Goal: Task Accomplishment & Management: Use online tool/utility

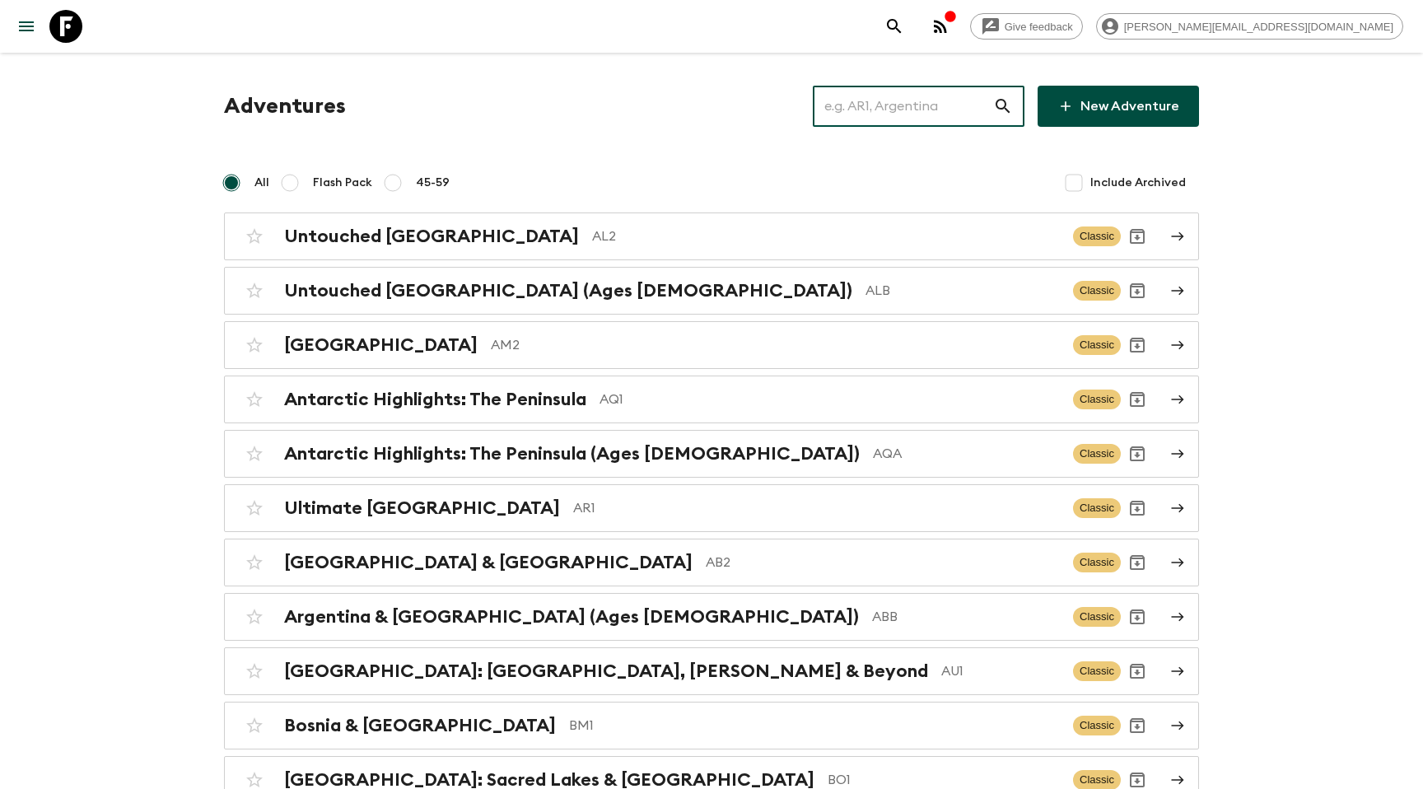
click at [889, 126] on input "text" at bounding box center [903, 106] width 180 height 46
click at [306, 251] on div "Untouched Albania AL2 Classic" at bounding box center [679, 236] width 883 height 33
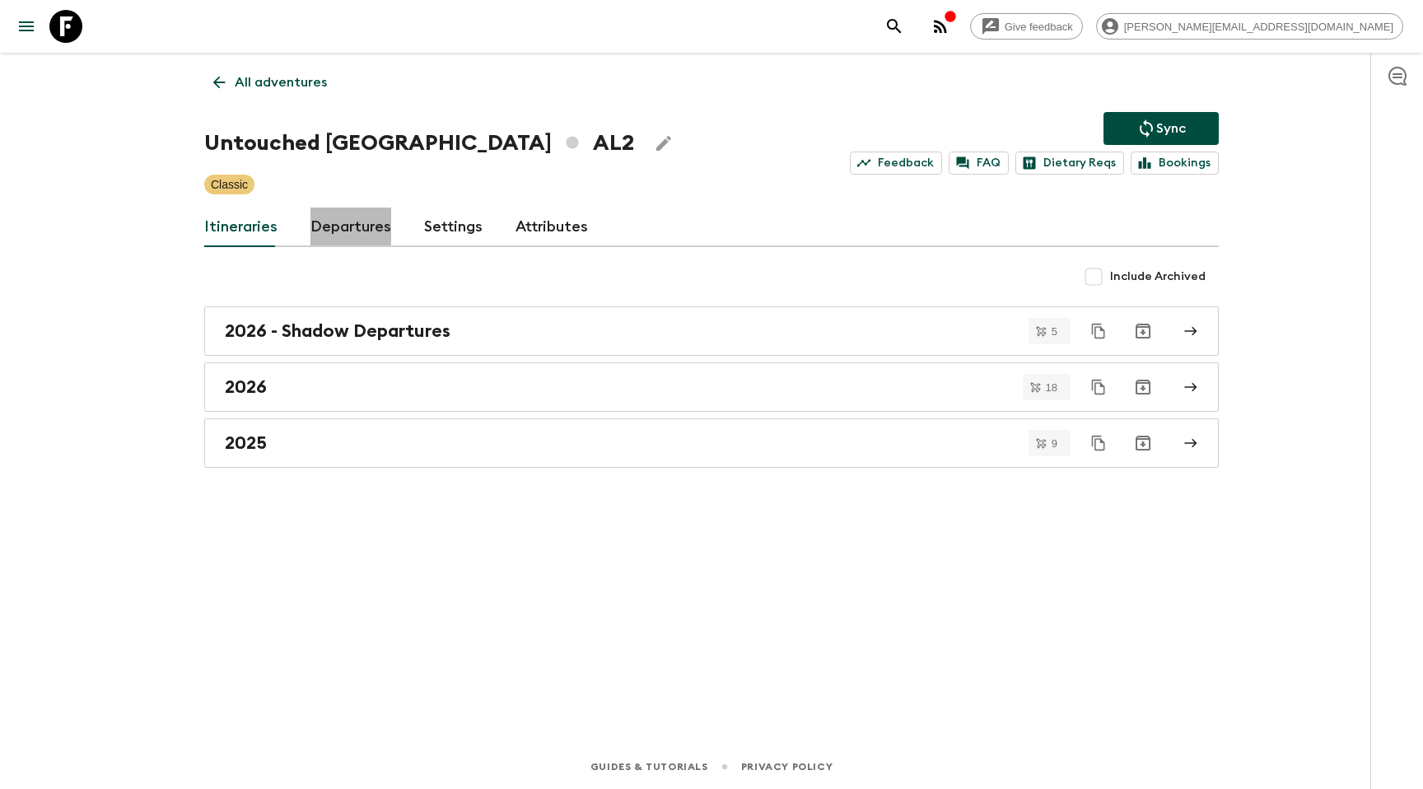
click at [346, 225] on link "Departures" at bounding box center [350, 228] width 81 height 40
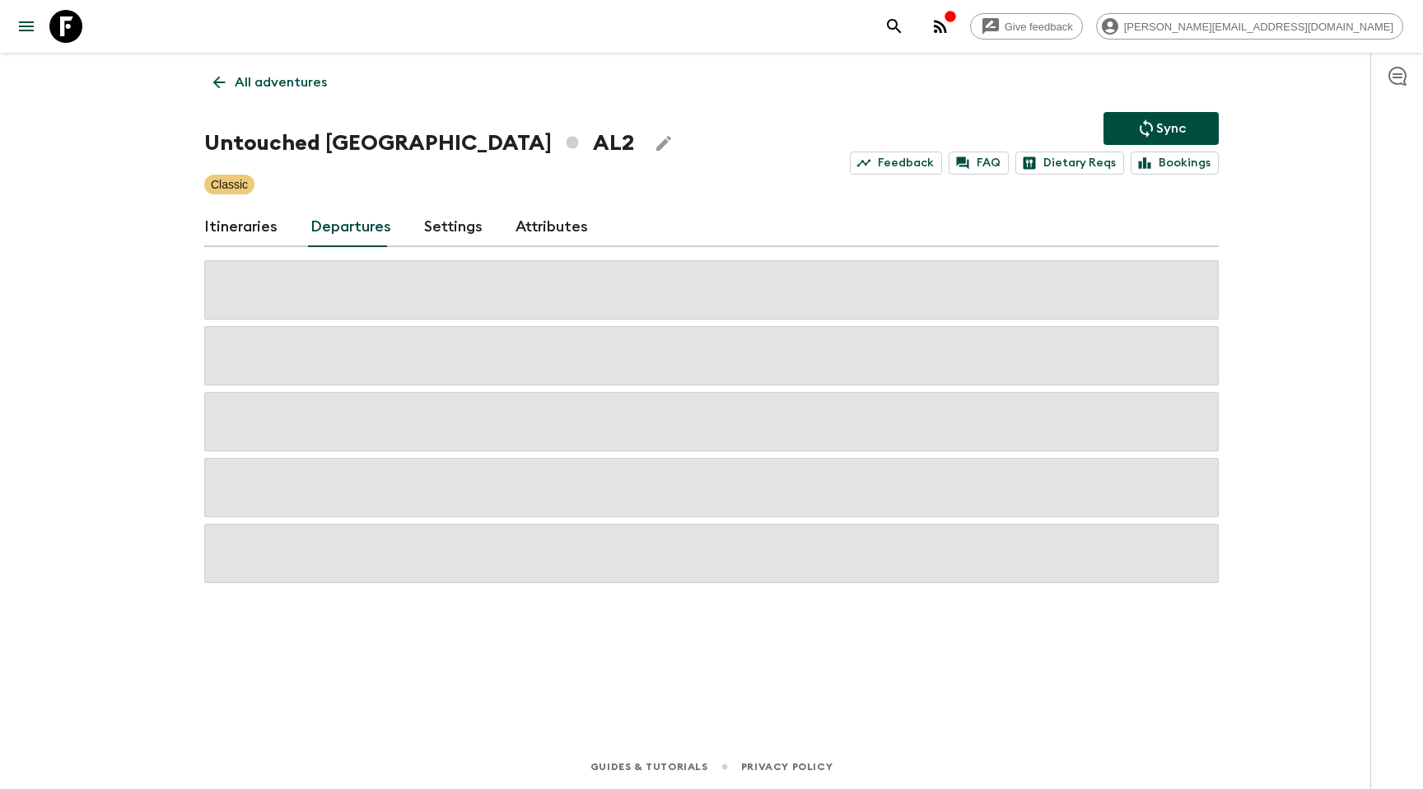
click at [262, 229] on link "Itineraries" at bounding box center [240, 228] width 73 height 40
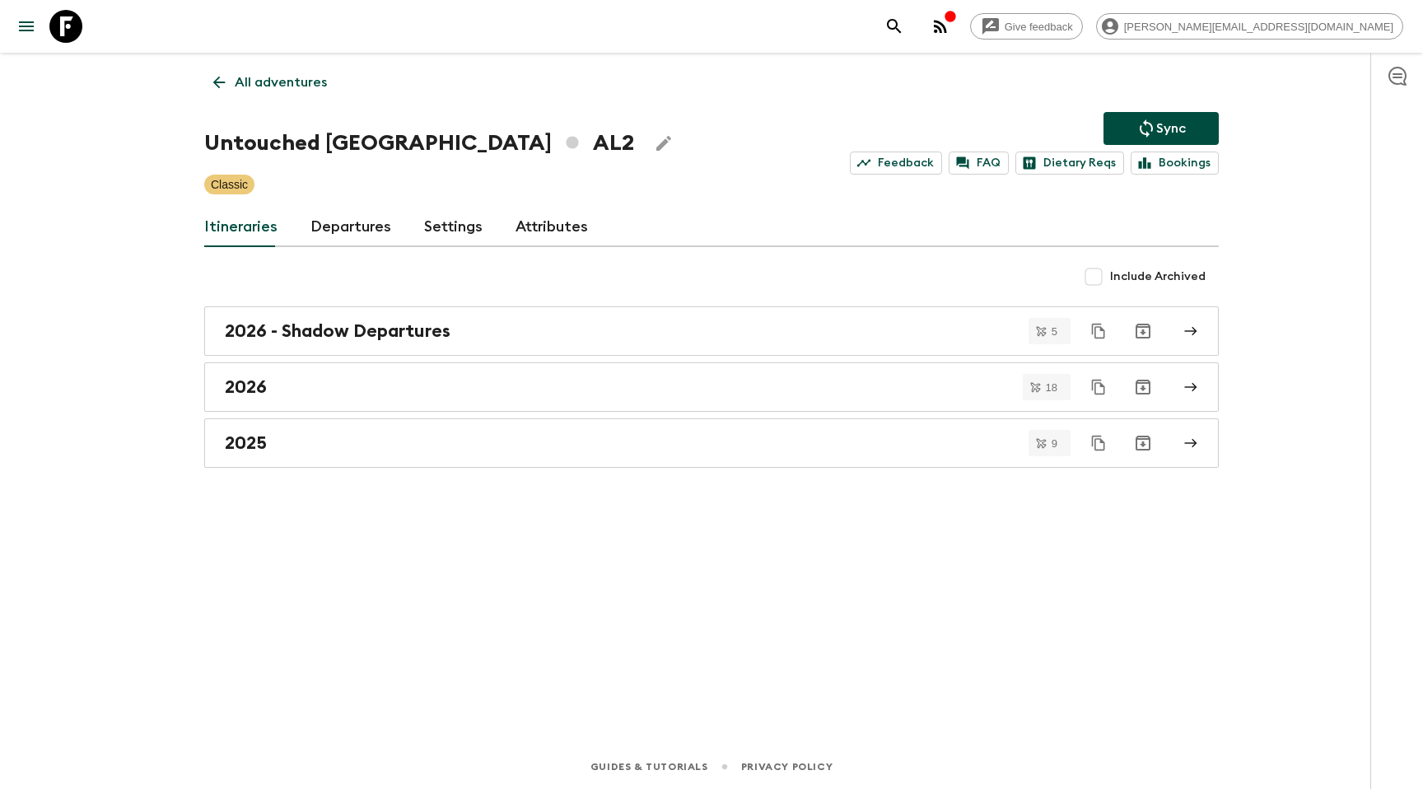
click at [364, 306] on link "2026 - Shadow Departures" at bounding box center [711, 330] width 1015 height 49
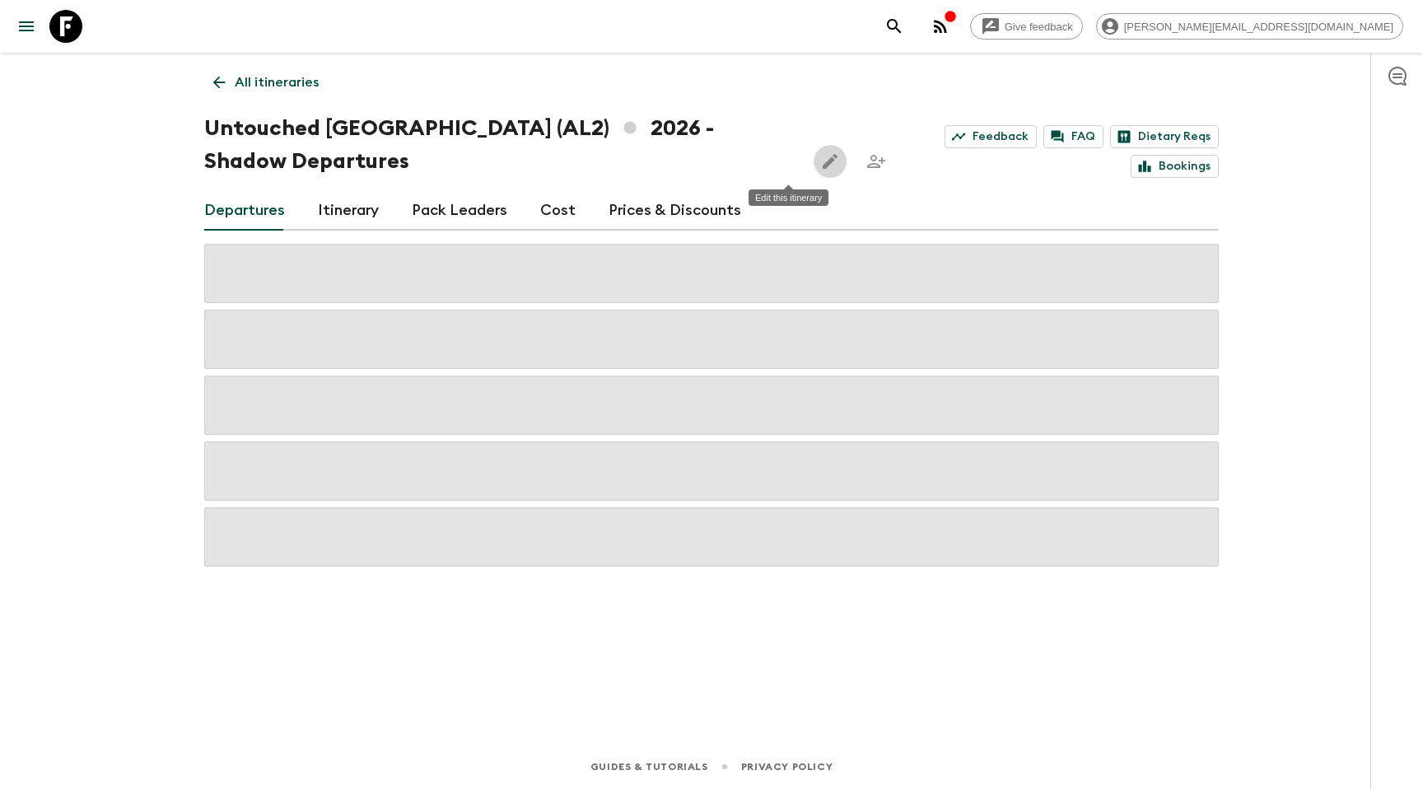
click at [814, 150] on button "Edit this itinerary" at bounding box center [830, 161] width 33 height 33
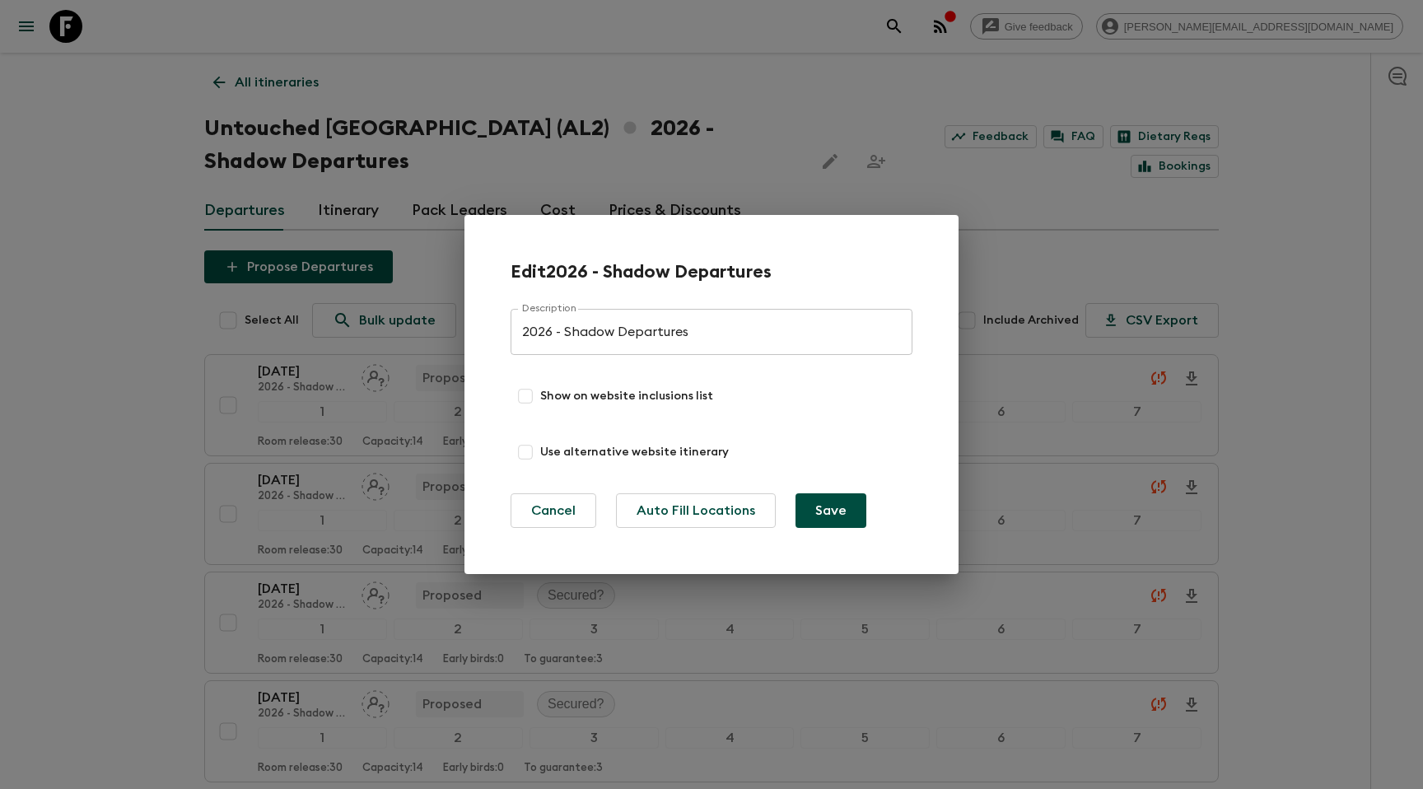
click at [759, 104] on div "Edit 2026 - Shadow Departures Description 2026 - Shadow Departures Description …" at bounding box center [711, 394] width 1423 height 789
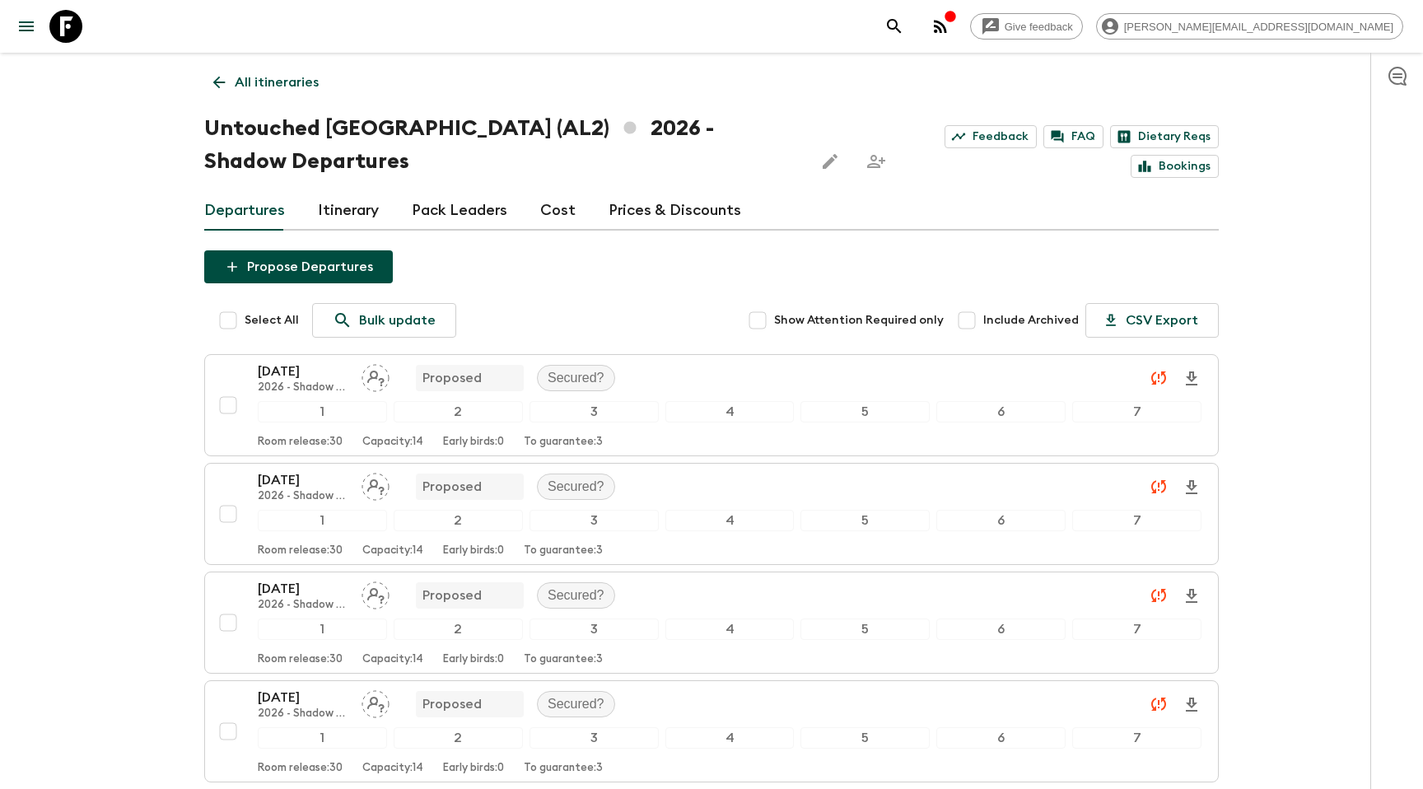
click at [904, 30] on icon "search adventures" at bounding box center [895, 26] width 20 height 20
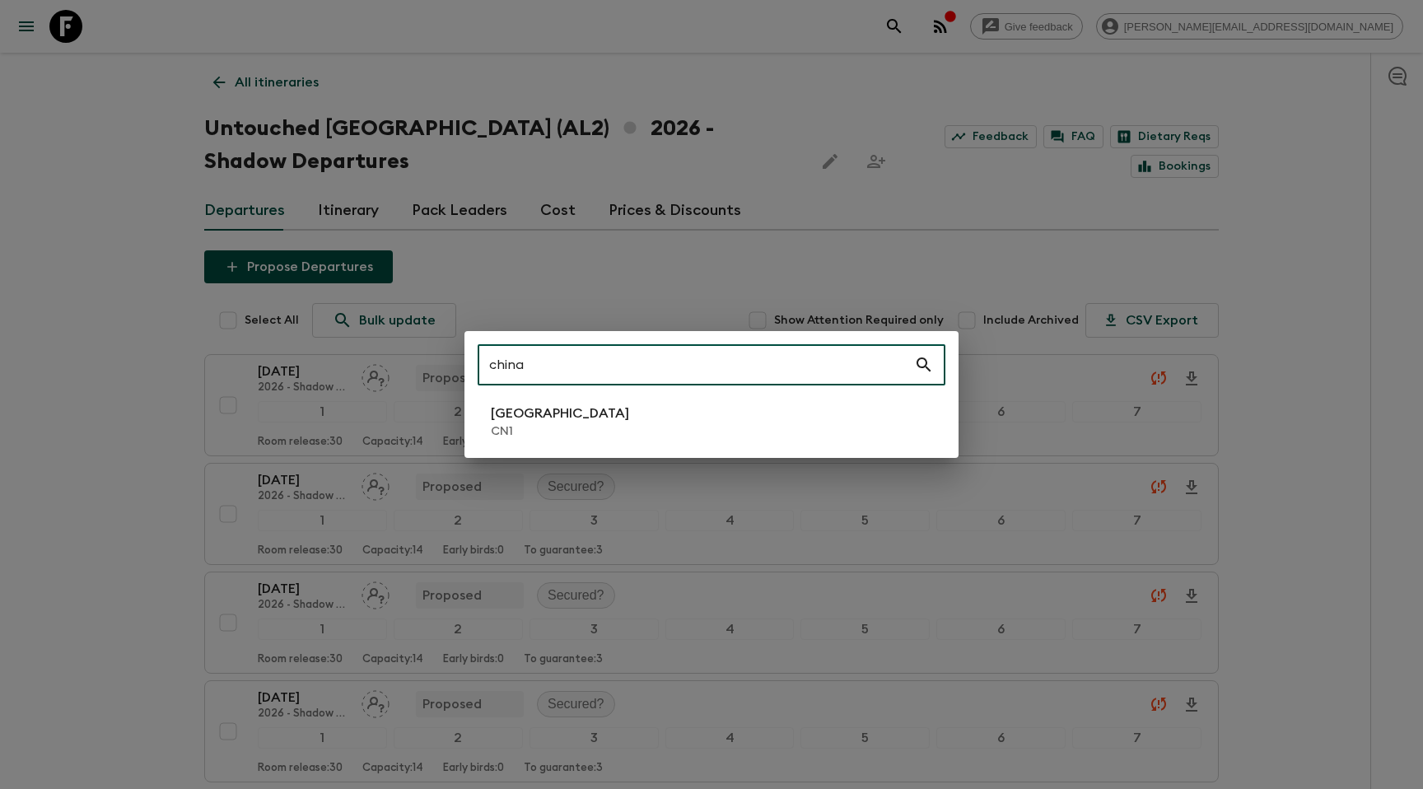
type input "china"
click at [697, 400] on li "China CN1" at bounding box center [712, 422] width 468 height 46
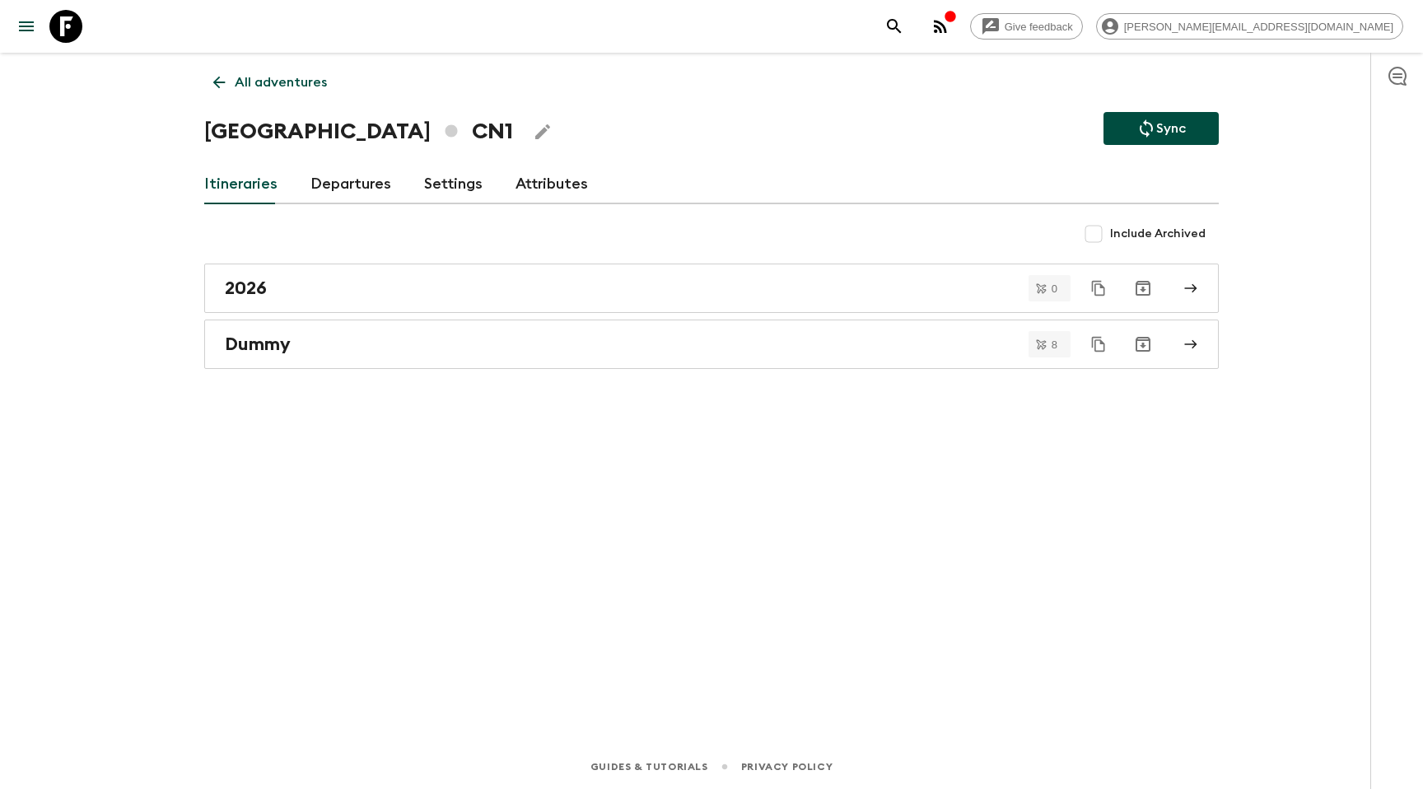
click at [350, 174] on link "Departures" at bounding box center [350, 185] width 81 height 40
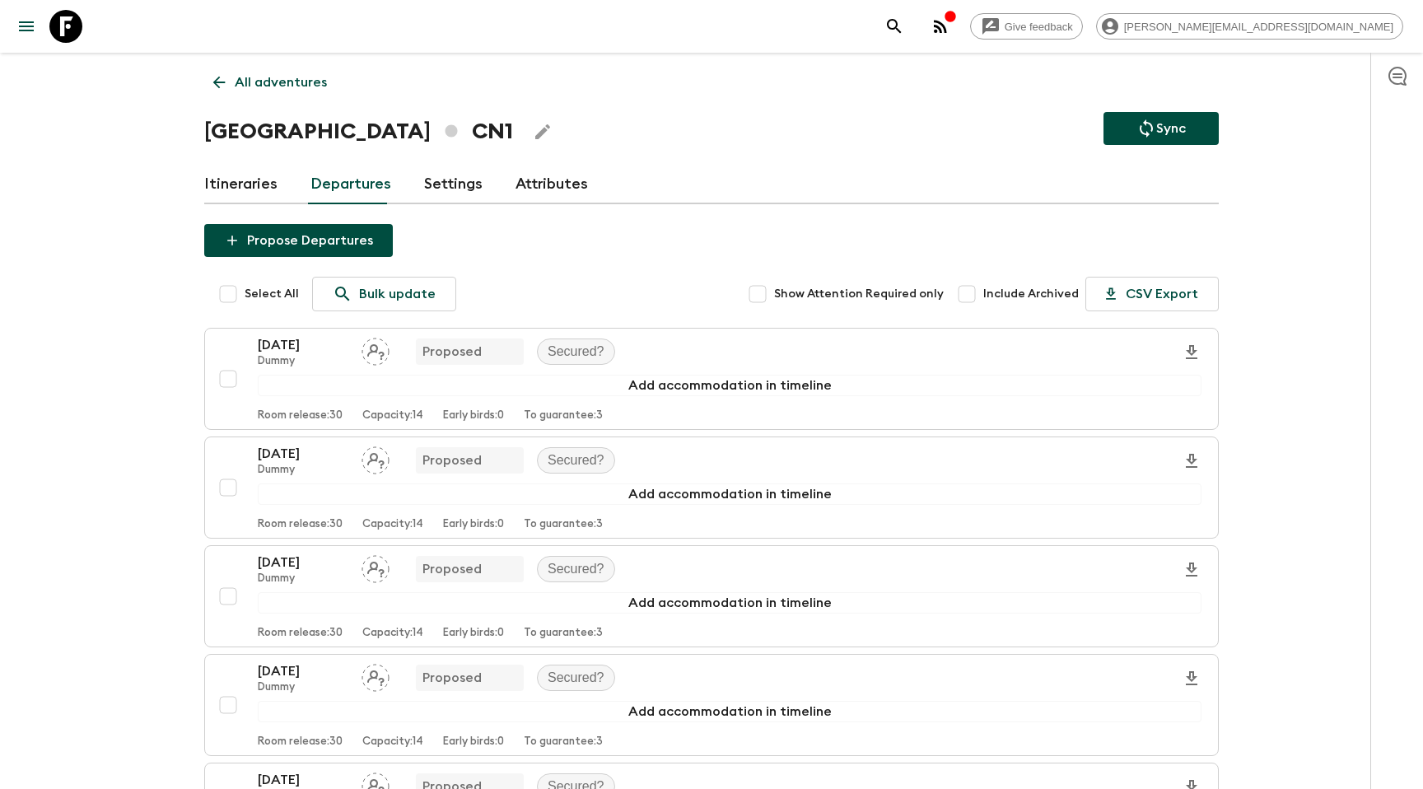
click at [208, 184] on link "Itineraries" at bounding box center [240, 185] width 73 height 40
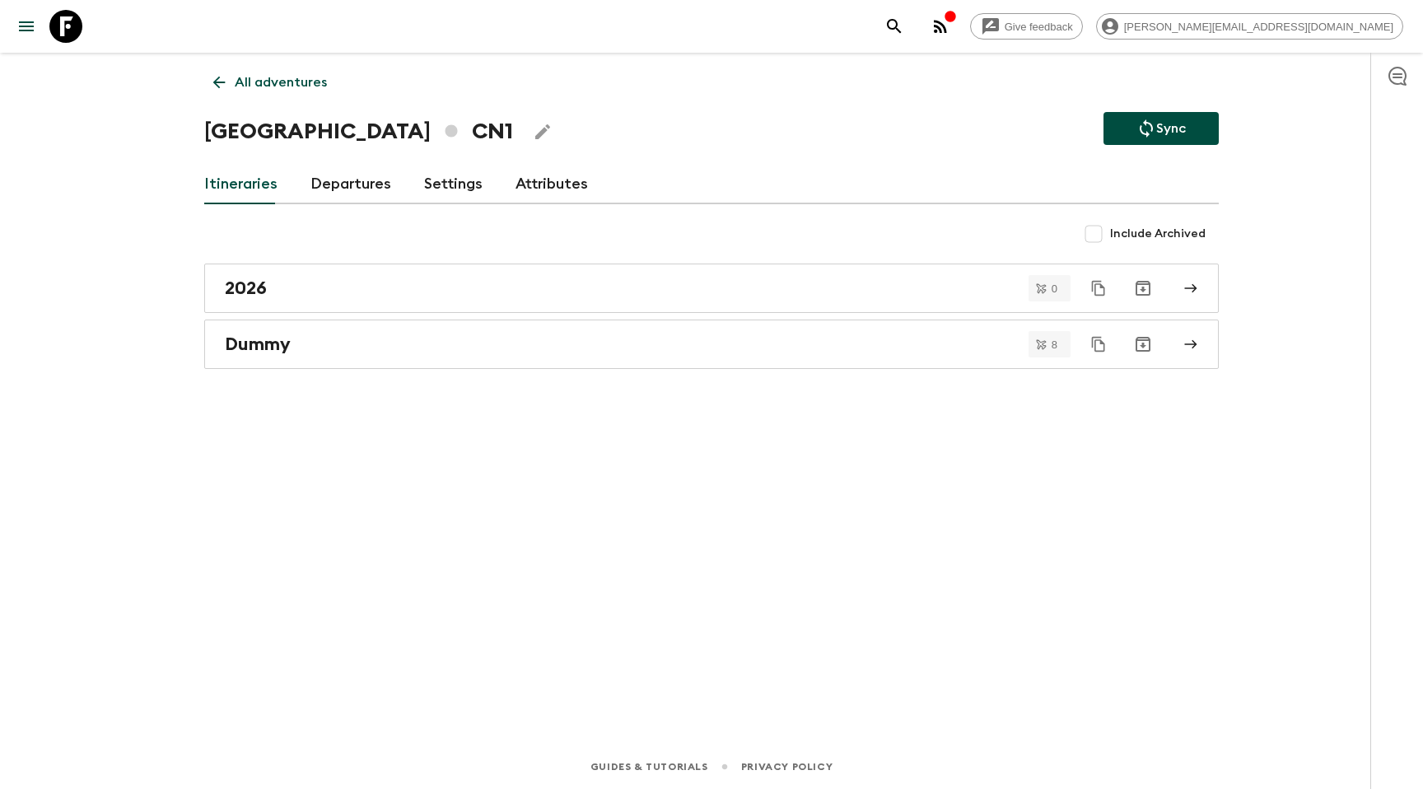
click at [362, 306] on link "2026" at bounding box center [711, 288] width 1015 height 49
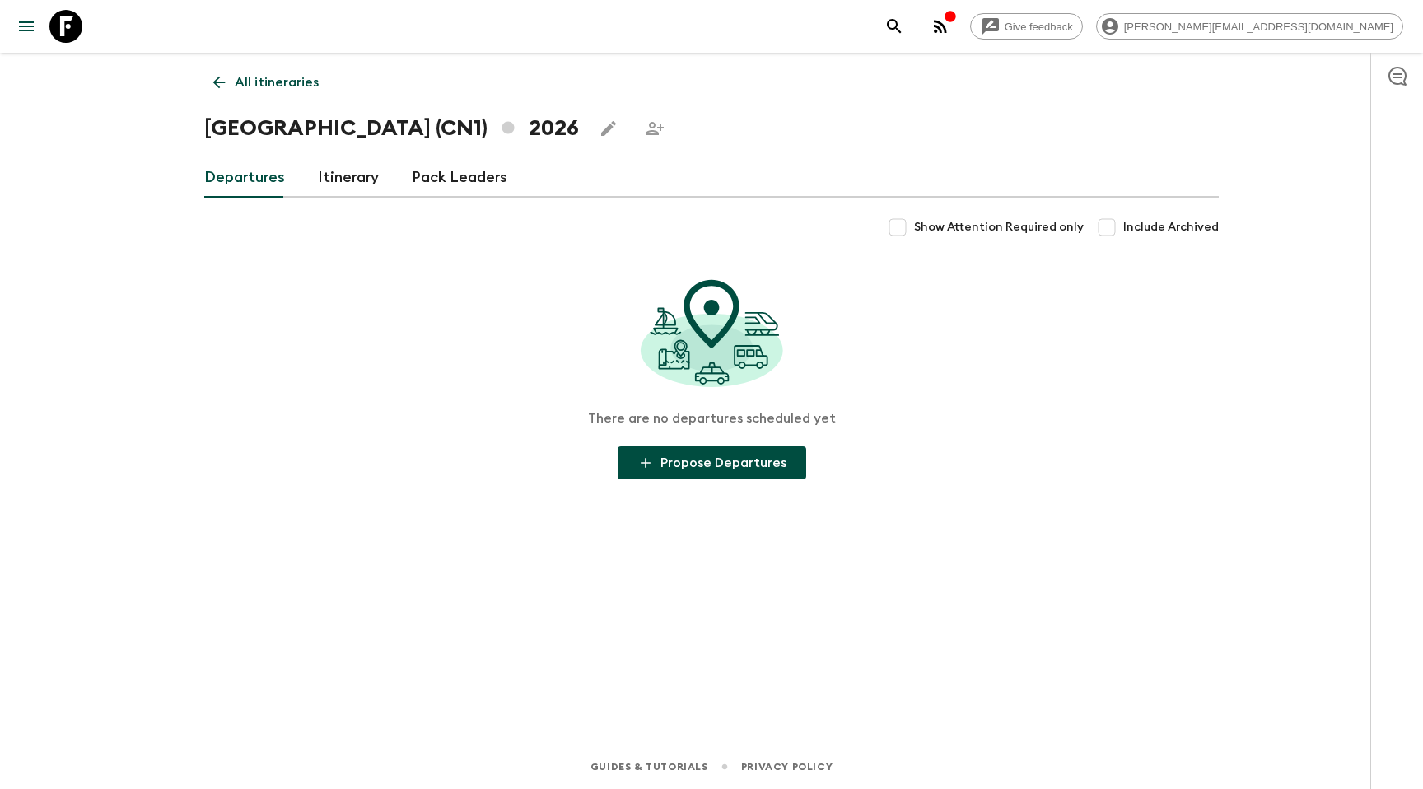
click at [335, 204] on div "All itineraries China (CN1) 2026 Departures Itinerary Pack Leaders Show Attenti…" at bounding box center [711, 376] width 1054 height 646
click at [353, 159] on link "Itinerary" at bounding box center [348, 178] width 61 height 40
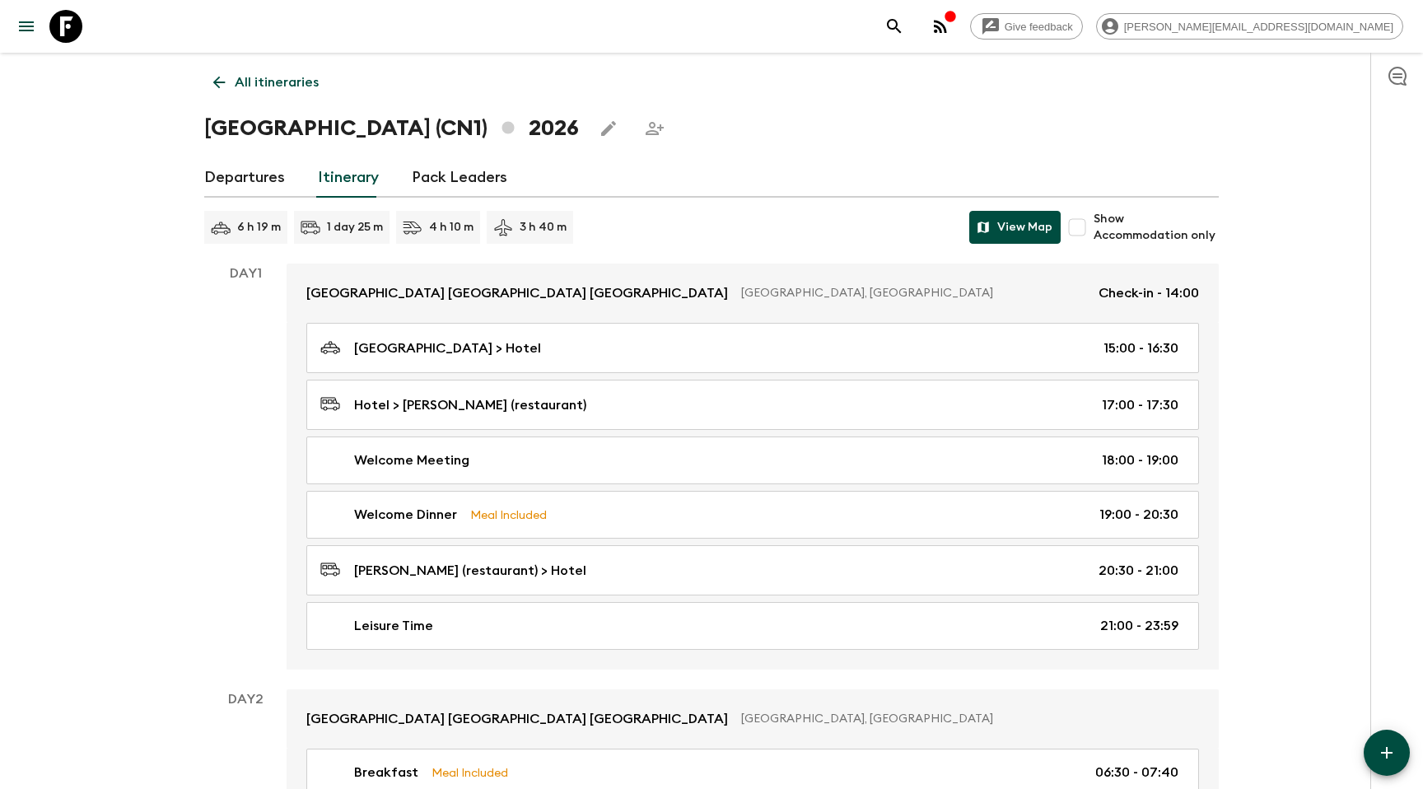
click at [1036, 222] on button "View Map" at bounding box center [1014, 227] width 91 height 33
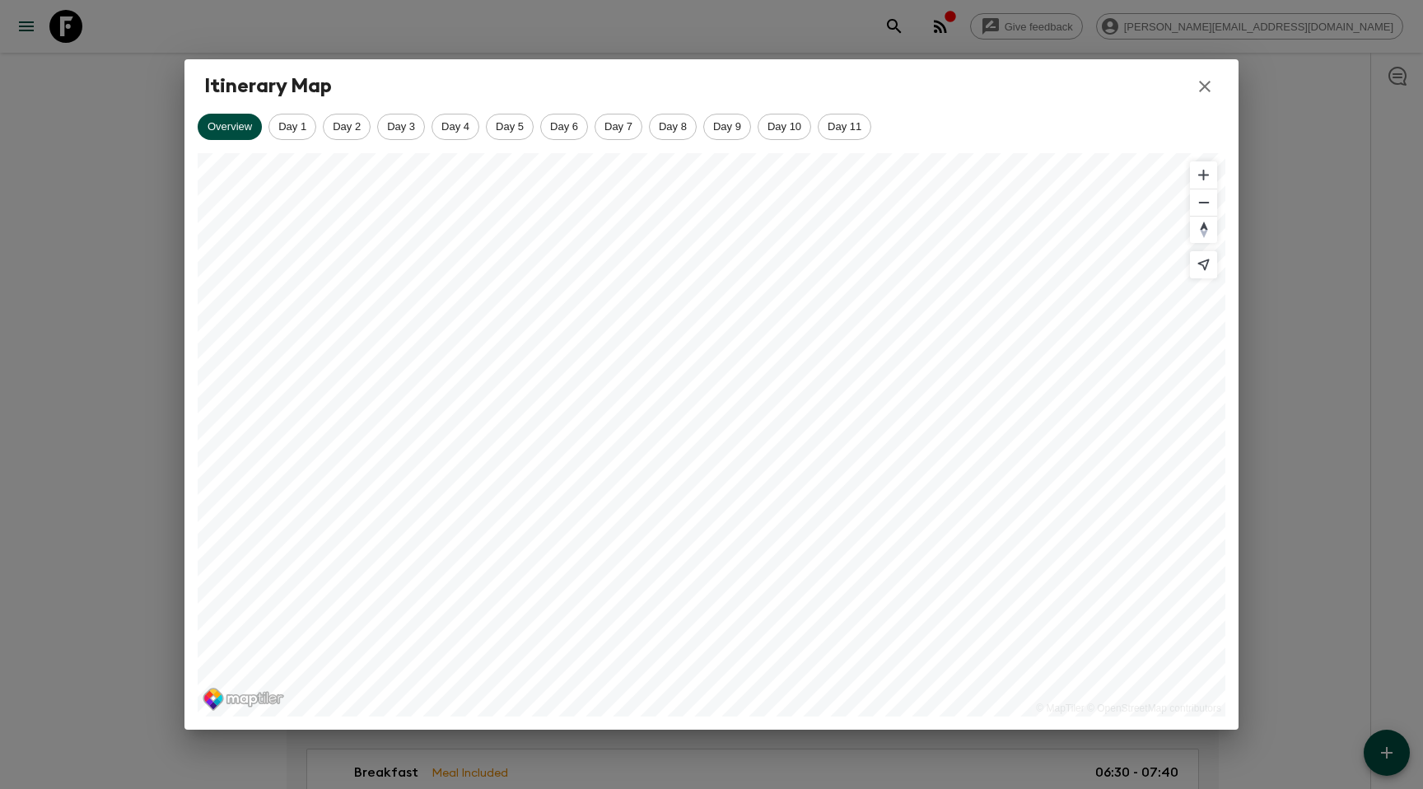
click at [1209, 77] on icon "button" at bounding box center [1205, 87] width 20 height 20
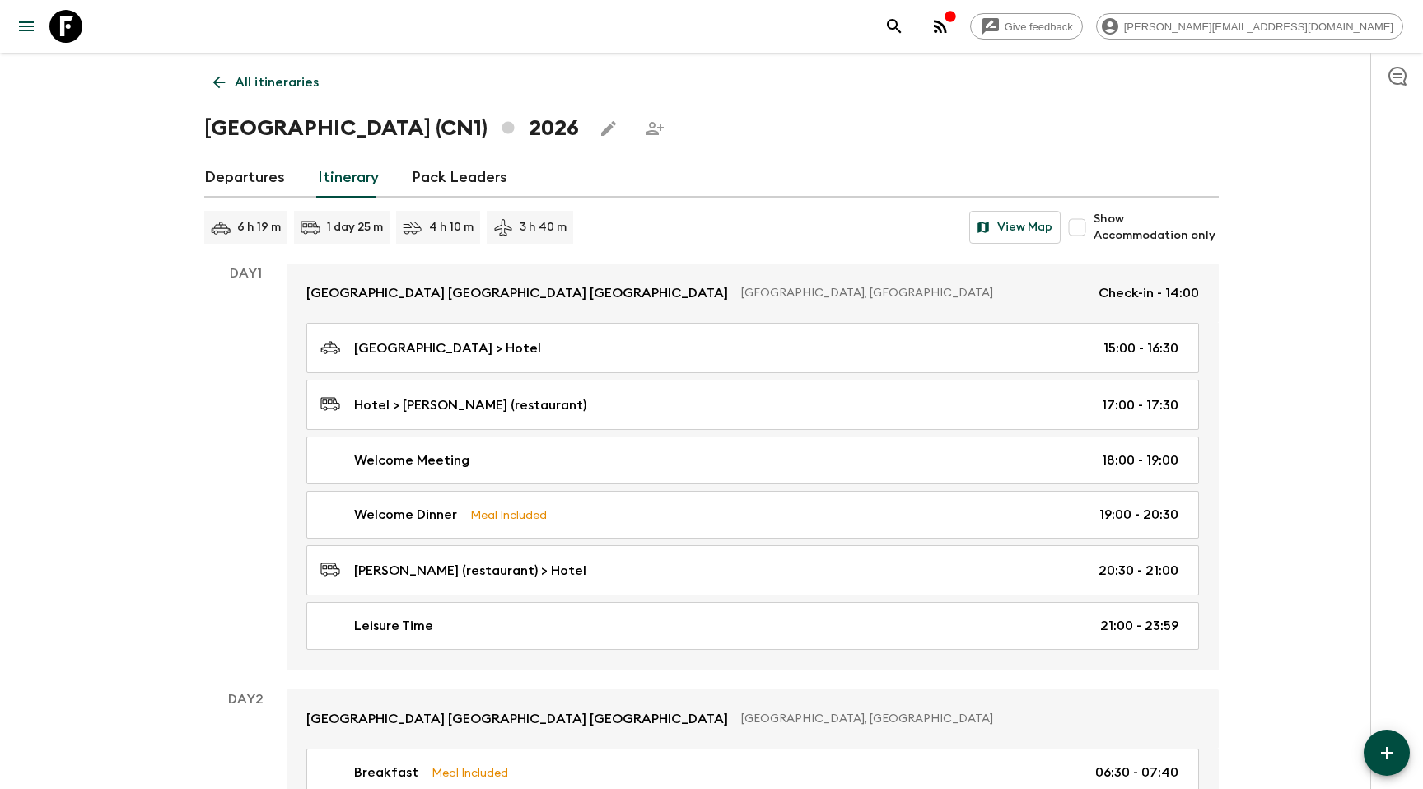
click at [601, 132] on icon "Edit this itinerary" at bounding box center [608, 128] width 15 height 15
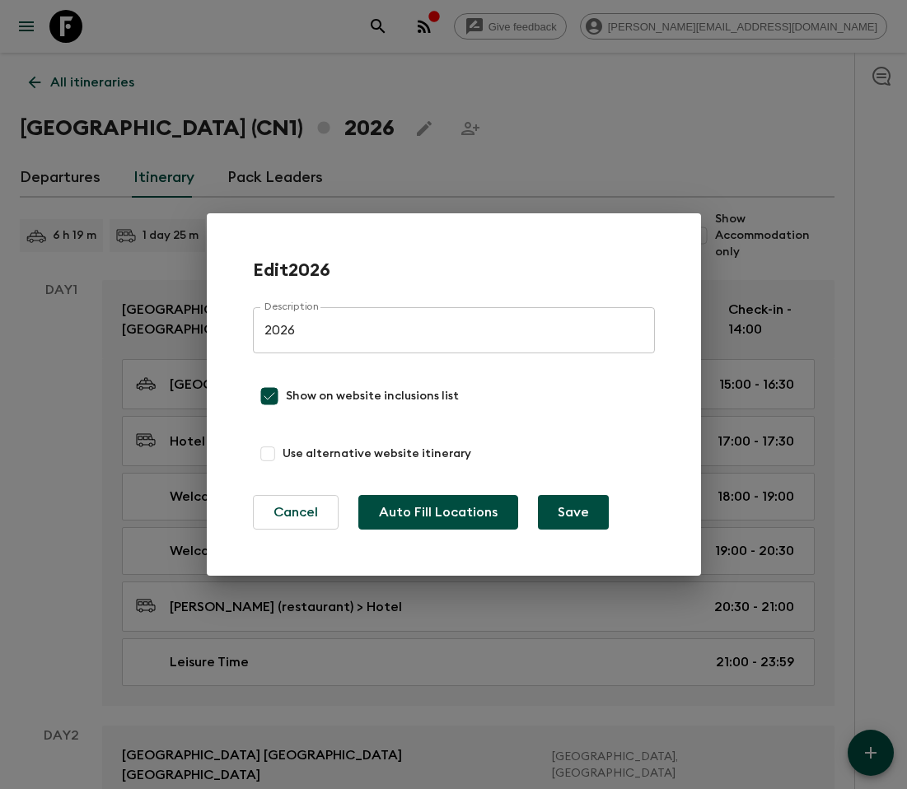
click at [457, 520] on button "Auto Fill Locations" at bounding box center [438, 512] width 160 height 35
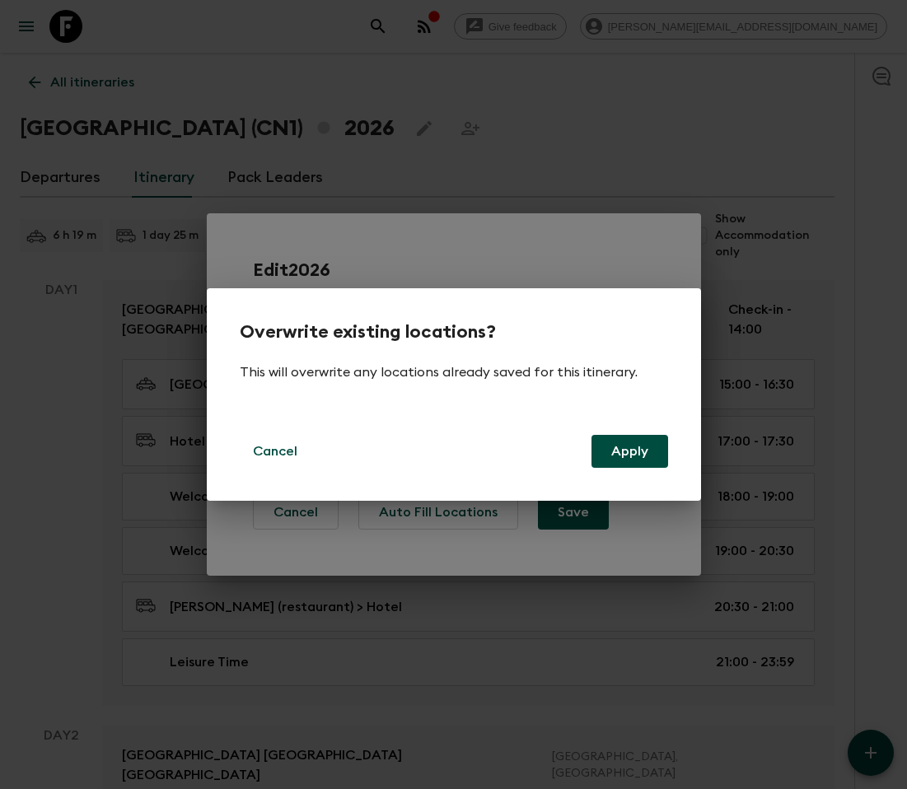
click at [484, 119] on div "Overwrite existing locations? This will overwrite any locations already saved f…" at bounding box center [453, 394] width 907 height 789
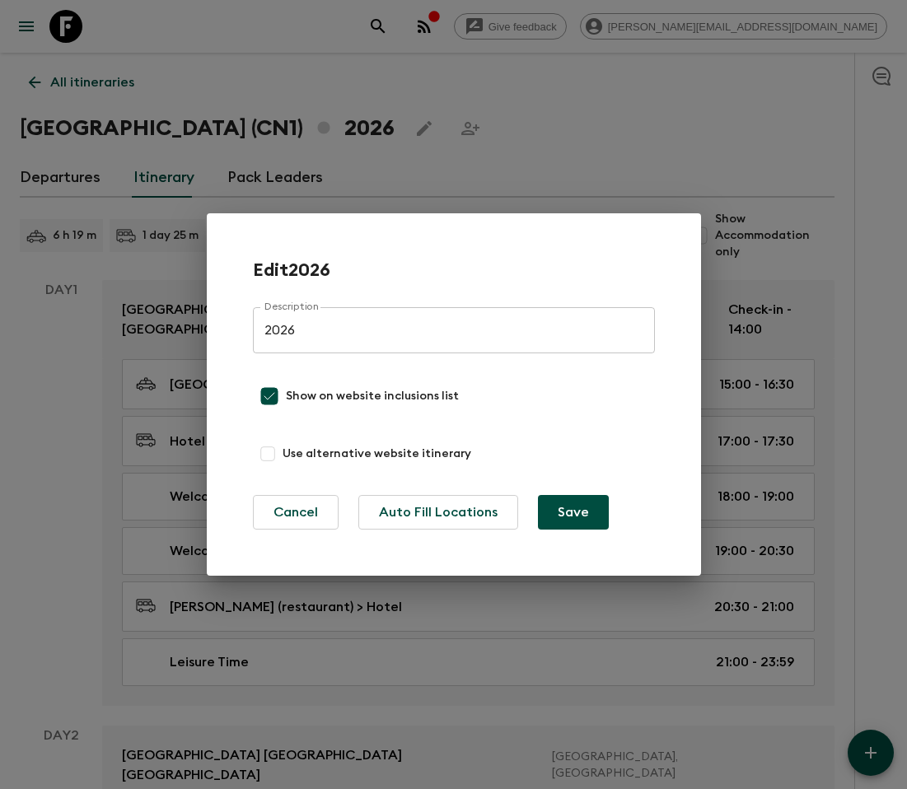
click at [472, 126] on div "Edit 2026 Description 2026 Description Show on website inclusions list Use alte…" at bounding box center [453, 394] width 907 height 789
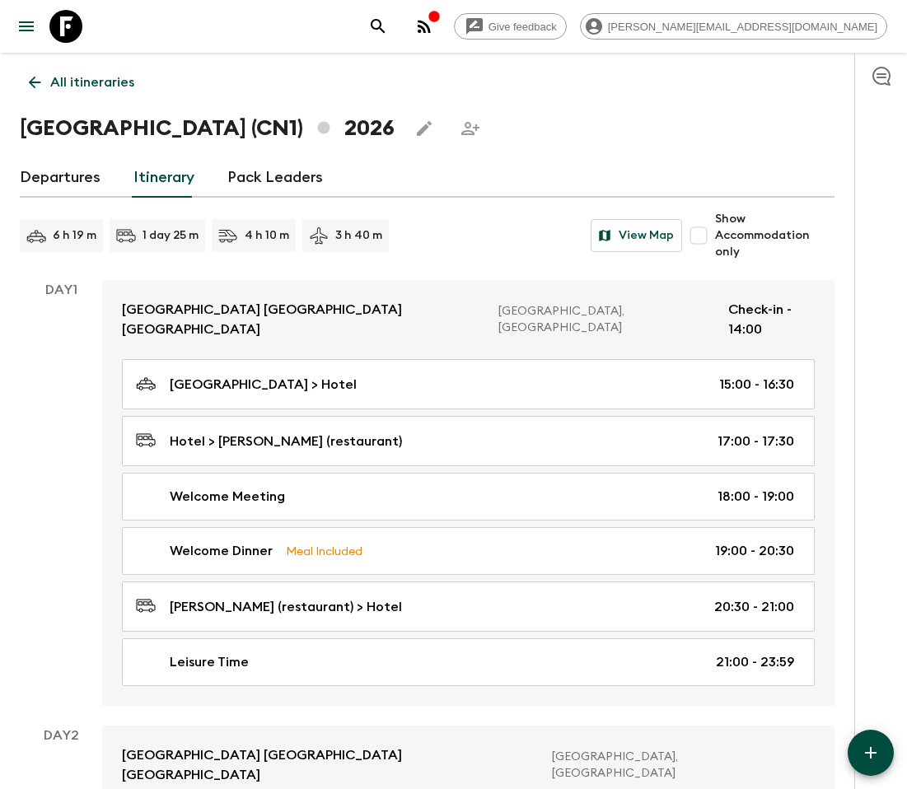
click at [59, 175] on link "Departures" at bounding box center [60, 178] width 81 height 40
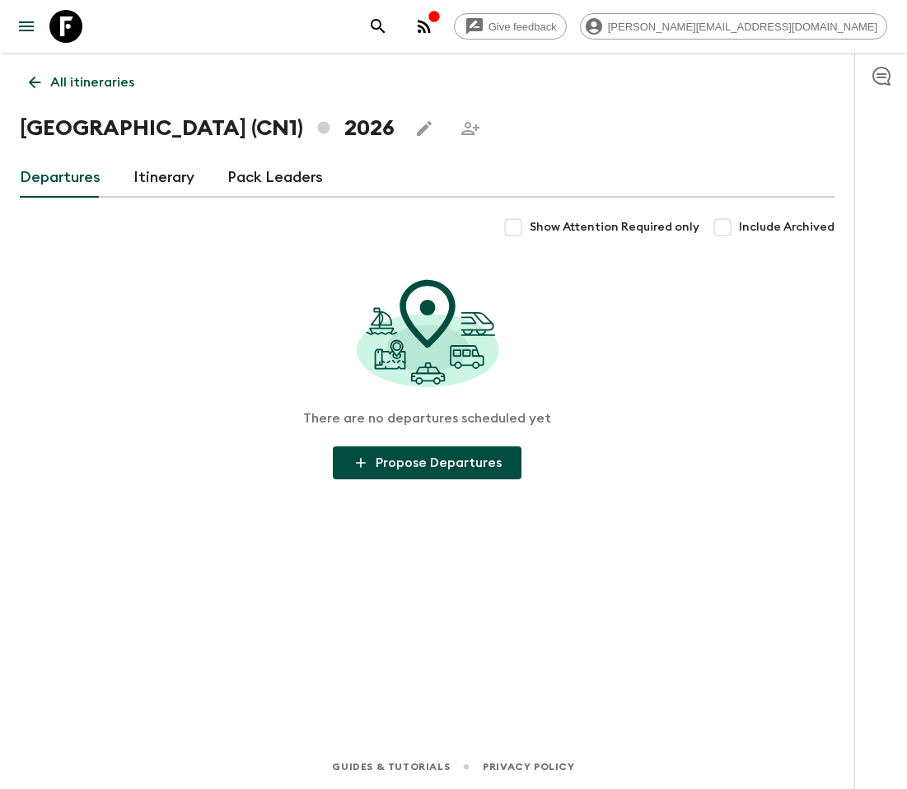
click at [102, 86] on p "All itineraries" at bounding box center [92, 82] width 84 height 20
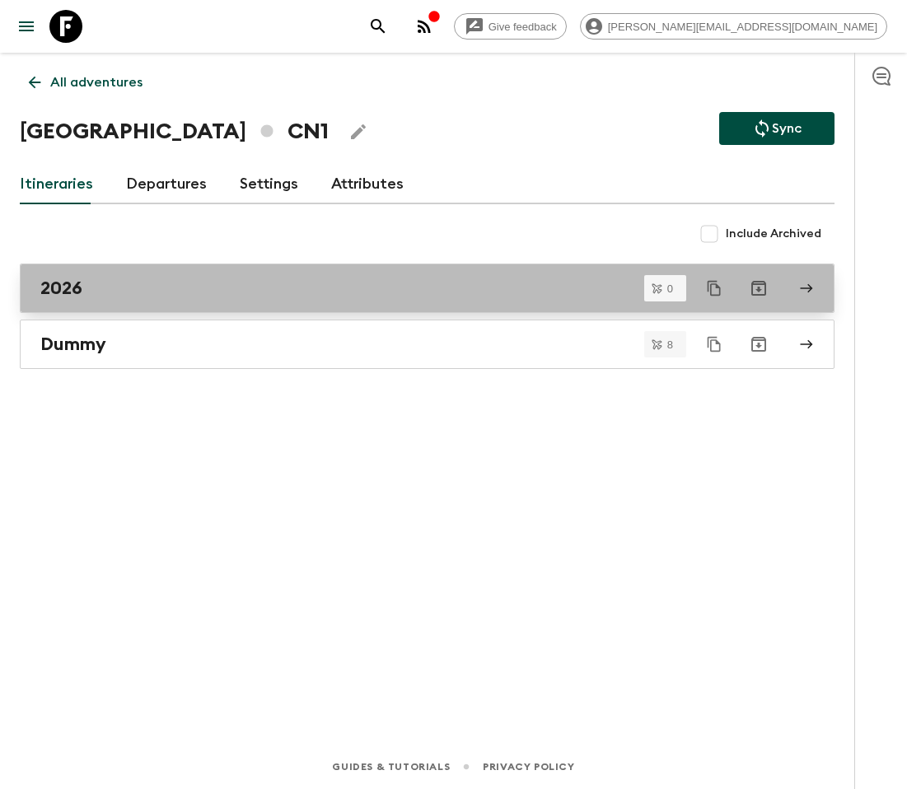
click at [192, 300] on link "2026" at bounding box center [427, 288] width 815 height 49
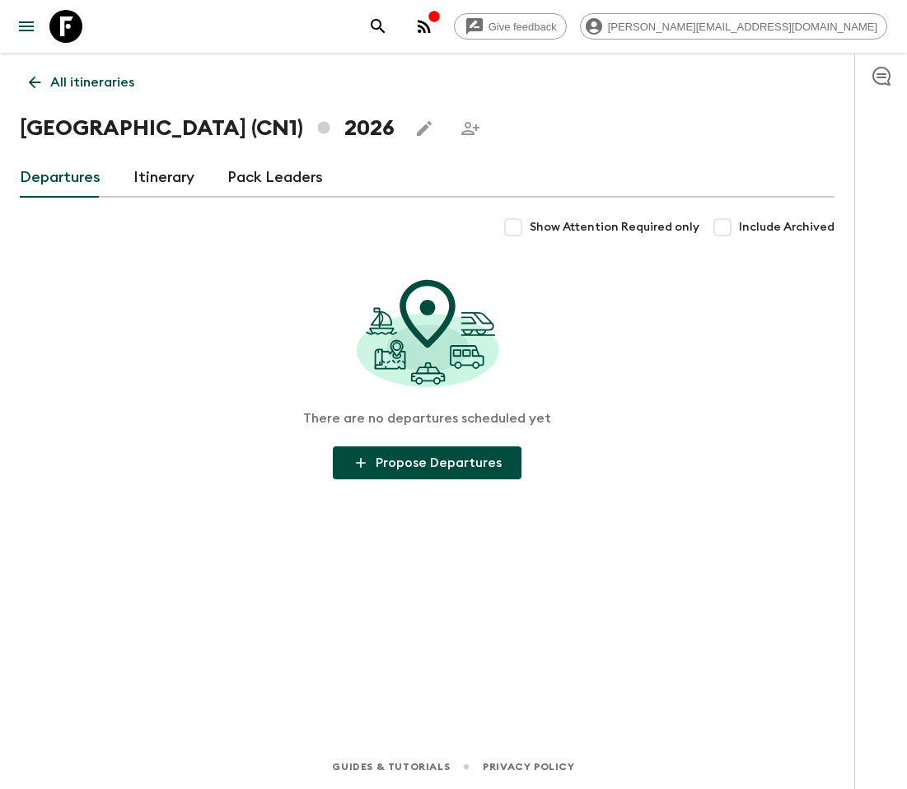
click at [165, 189] on link "Itinerary" at bounding box center [163, 178] width 61 height 40
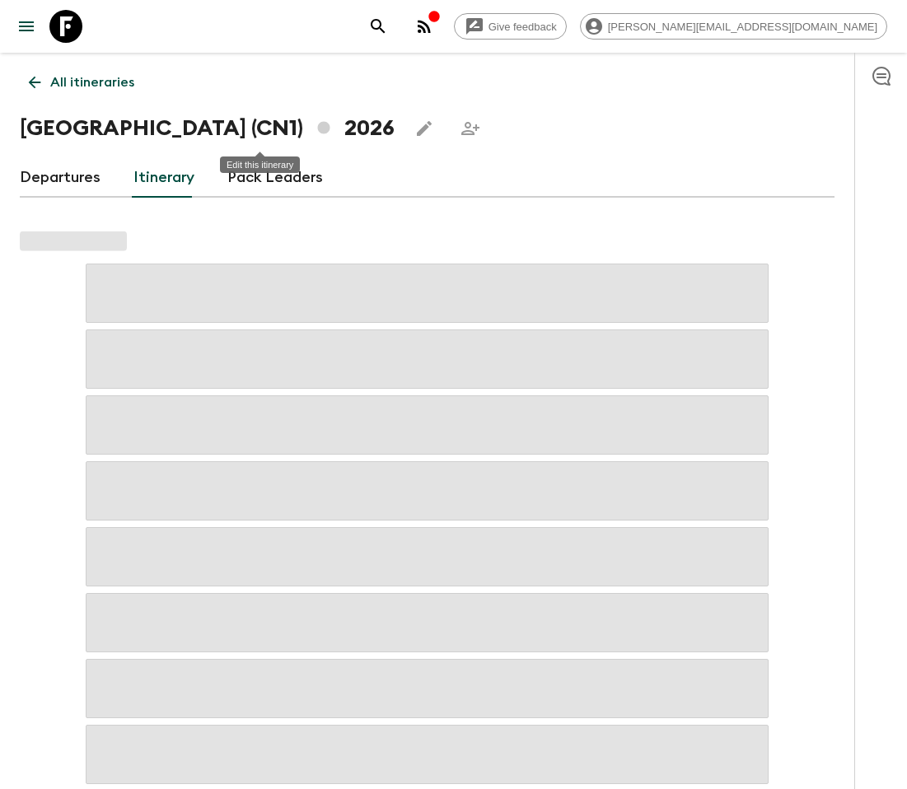
click at [408, 138] on button "Edit this itinerary" at bounding box center [424, 128] width 33 height 33
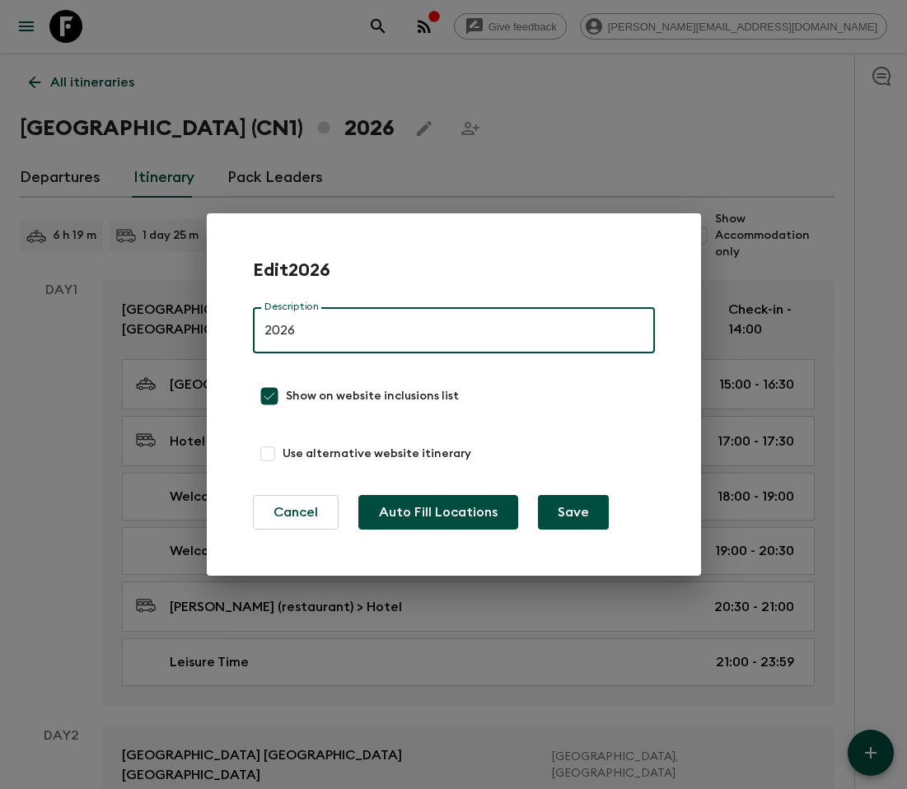
click at [469, 517] on button "Auto Fill Locations" at bounding box center [438, 512] width 160 height 35
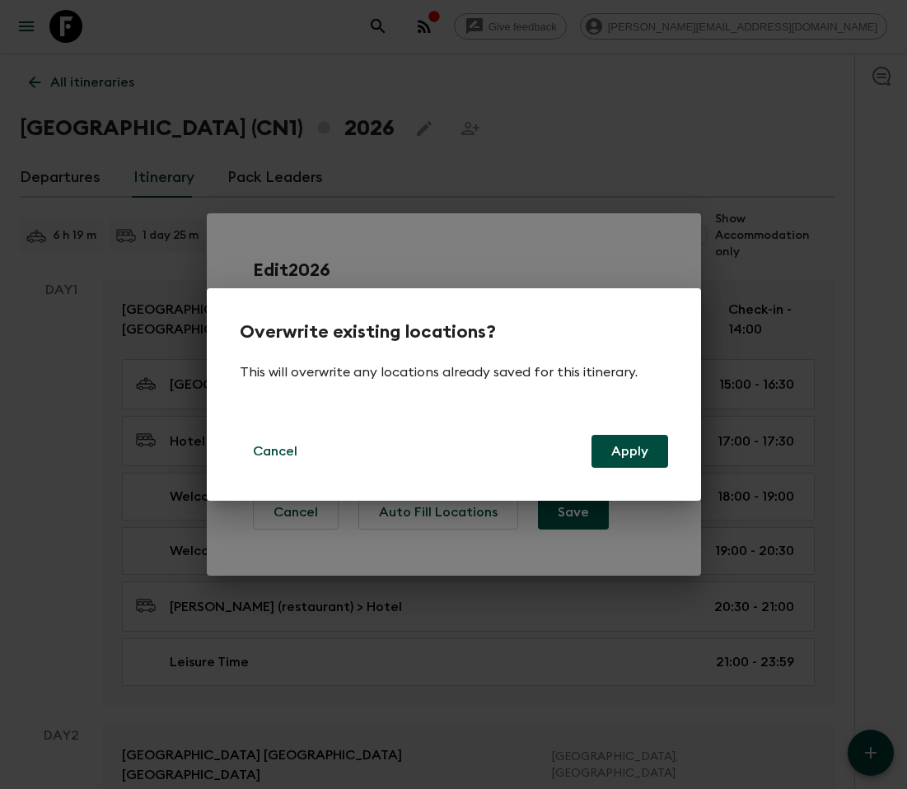
click at [623, 449] on button "Apply" at bounding box center [629, 451] width 77 height 33
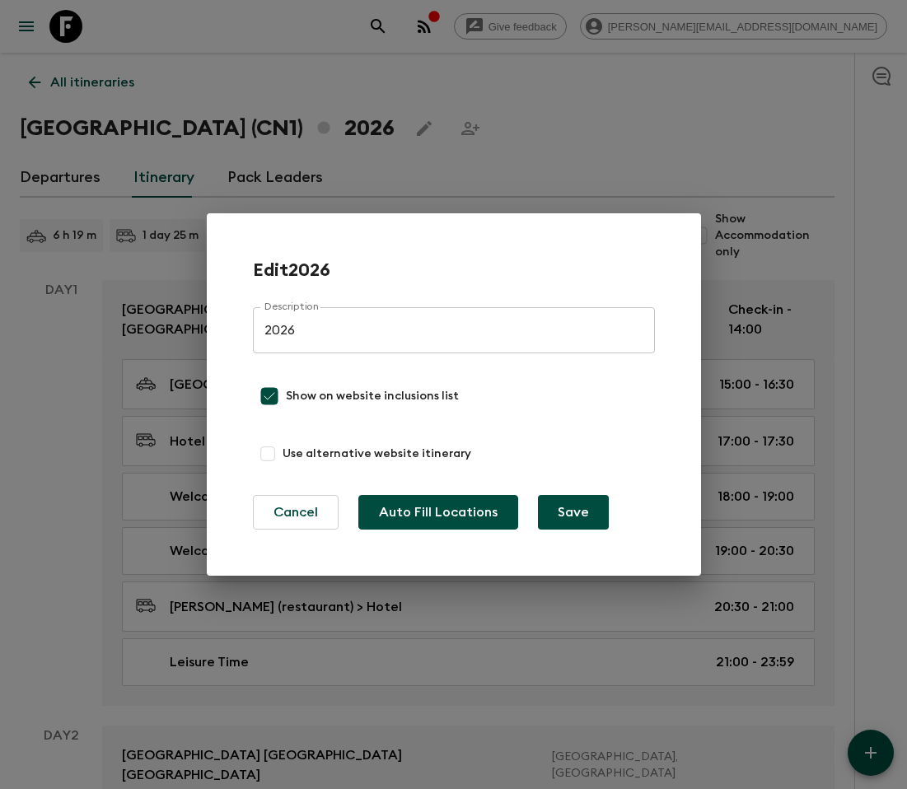
click at [438, 507] on button "Auto Fill Locations" at bounding box center [438, 512] width 160 height 35
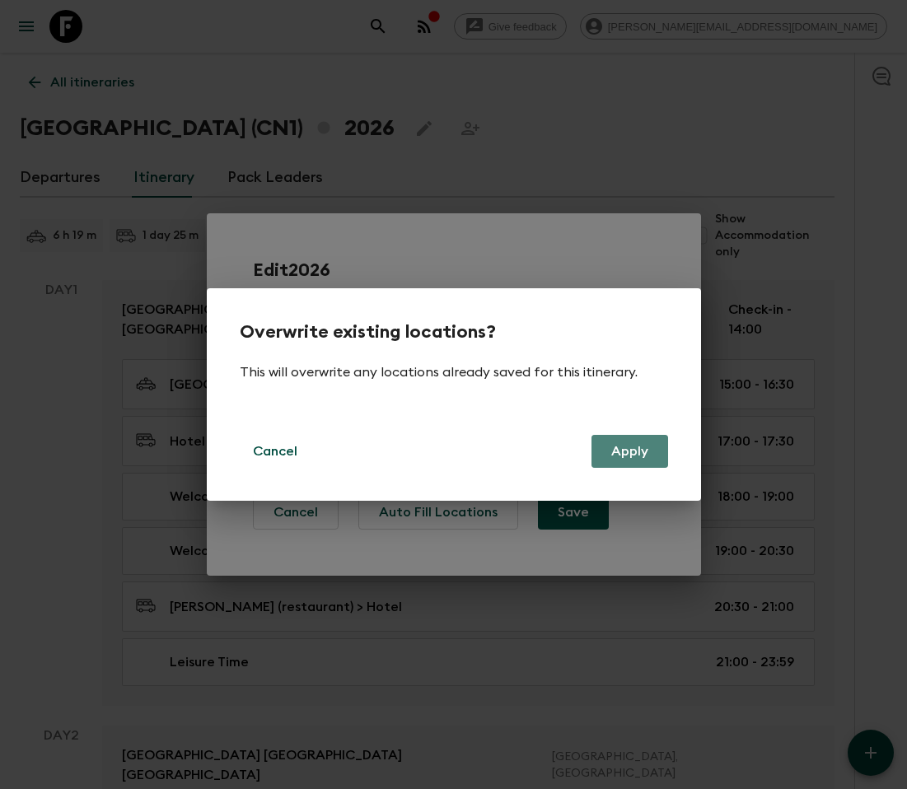
click at [626, 456] on button "Apply" at bounding box center [629, 451] width 77 height 33
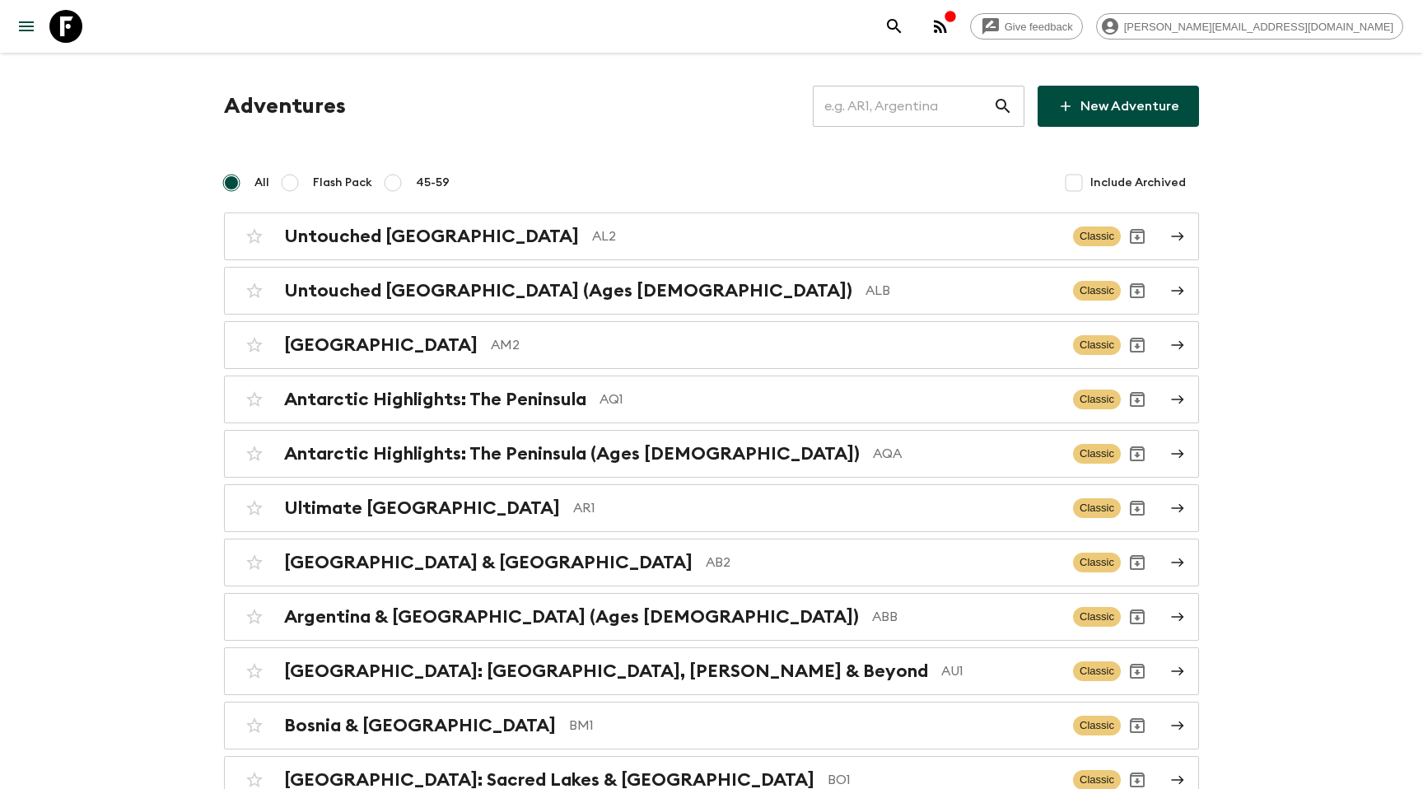
click at [904, 104] on input "text" at bounding box center [903, 106] width 180 height 46
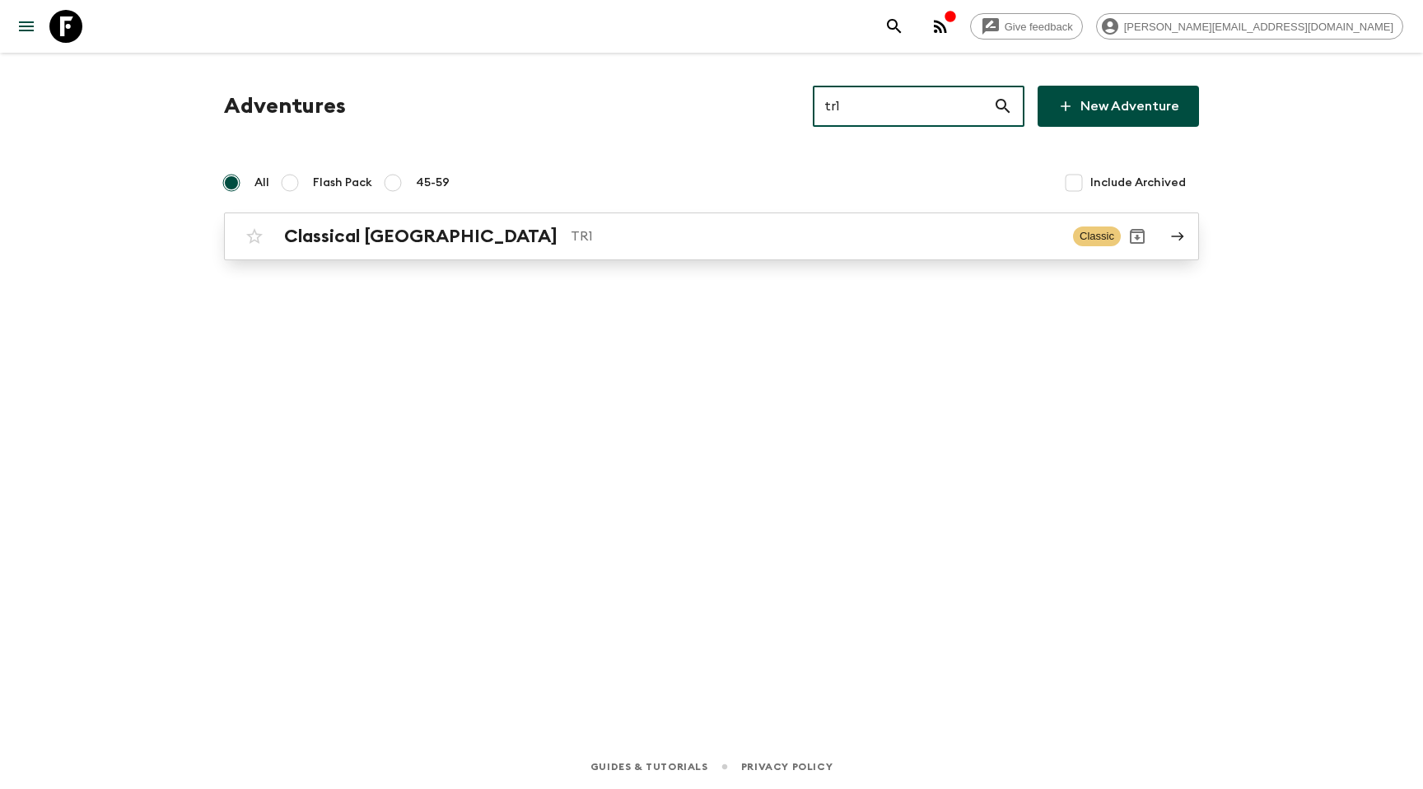
type input "tr1"
click at [571, 242] on p "TR1" at bounding box center [815, 236] width 489 height 20
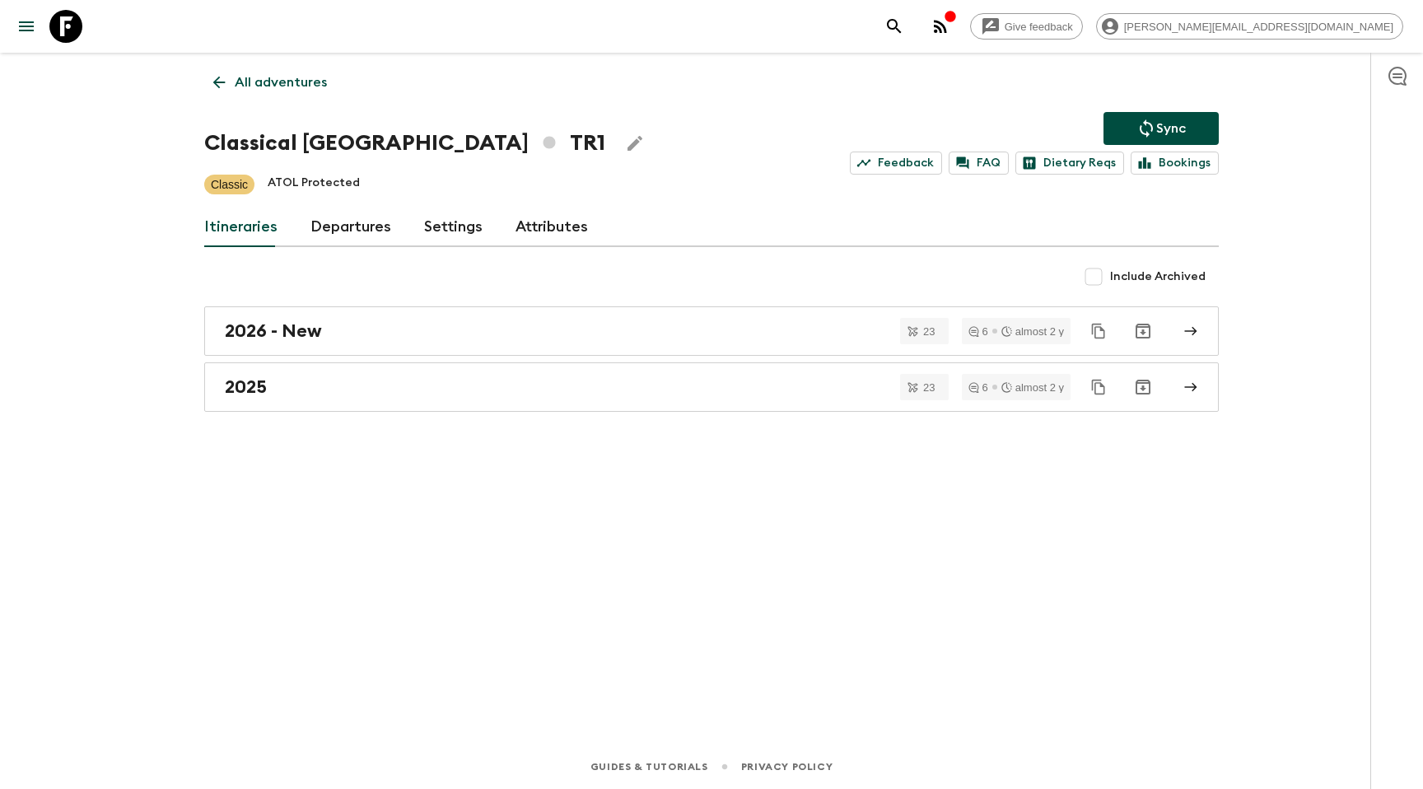
click at [537, 203] on div "All adventures Classical Türkiye TR1 Sync Feedback FAQ Dietary Reqs Bookings Cl…" at bounding box center [711, 376] width 1054 height 646
click at [537, 229] on link "Attributes" at bounding box center [552, 228] width 72 height 40
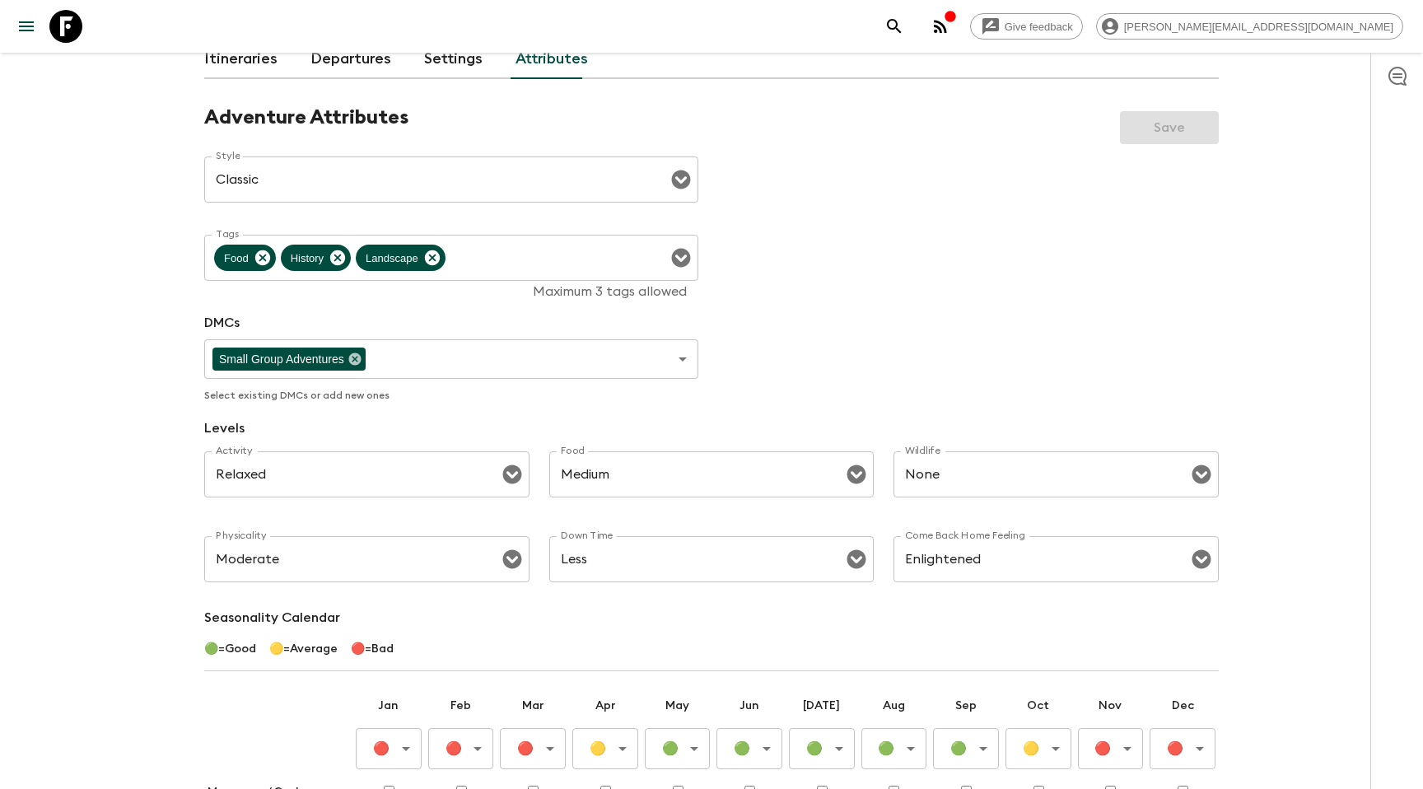
scroll to position [170, 0]
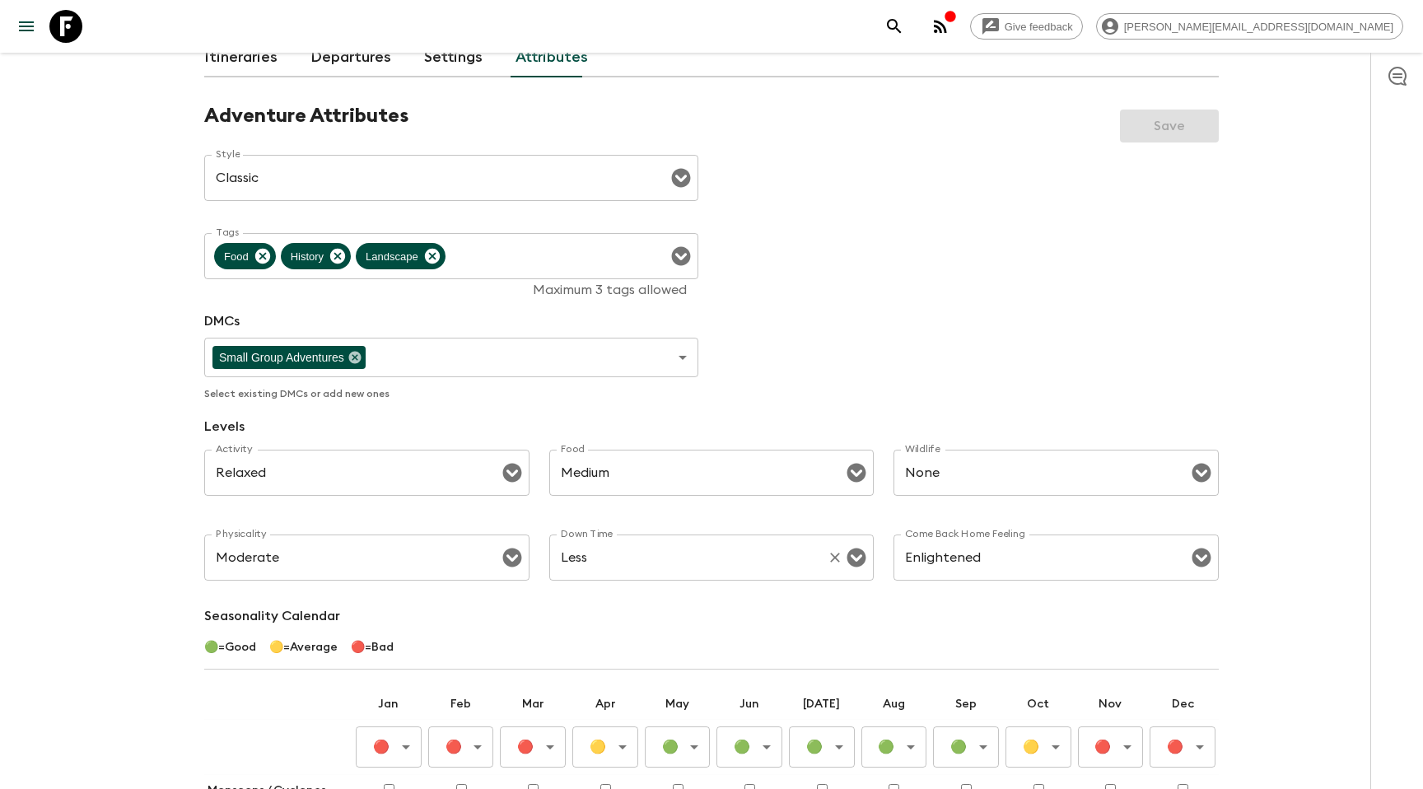
click at [731, 562] on input "Less" at bounding box center [689, 557] width 264 height 31
click at [900, 250] on div "Adventure Attributes Save Style Classic Style ​ Tags Food History Landscape Tag…" at bounding box center [711, 544] width 1015 height 881
